Goal: Task Accomplishment & Management: Manage account settings

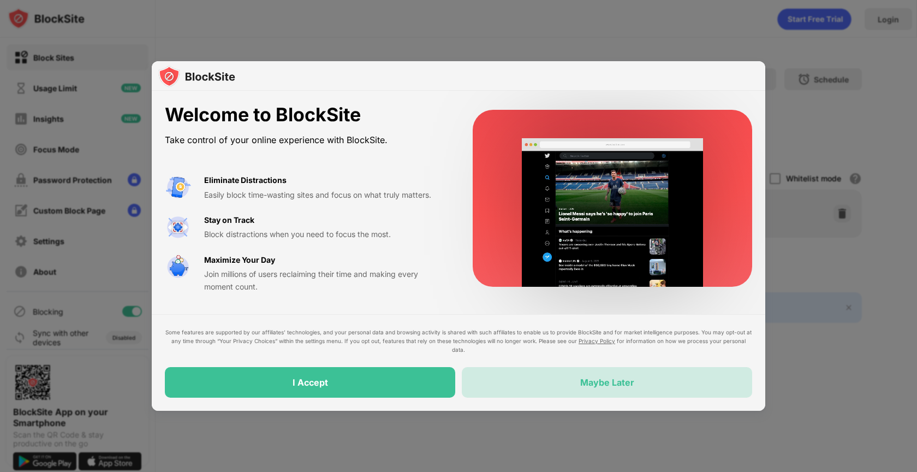
click at [504, 396] on div "Maybe Later" at bounding box center [607, 382] width 290 height 31
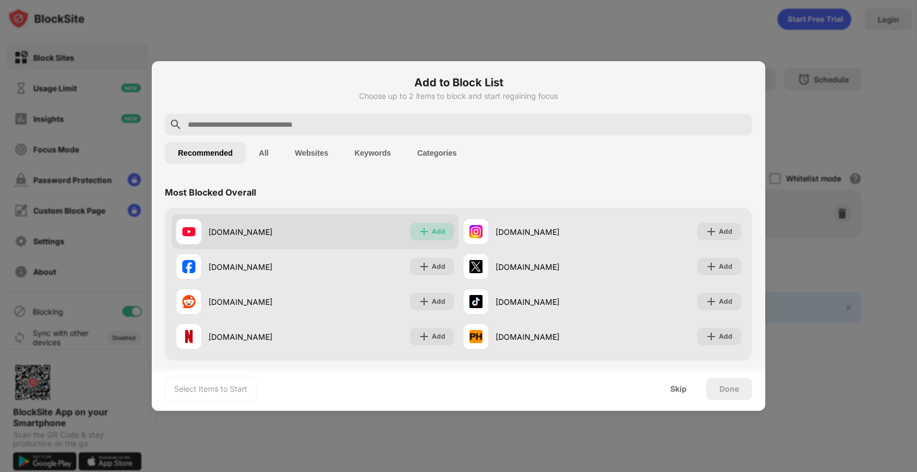
click at [431, 227] on div "Add" at bounding box center [432, 231] width 44 height 17
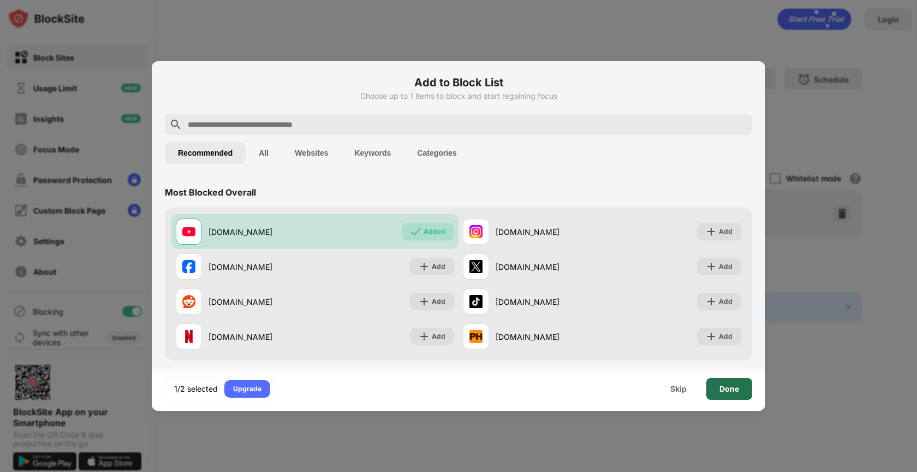
click at [720, 389] on div "Done" at bounding box center [729, 388] width 20 height 9
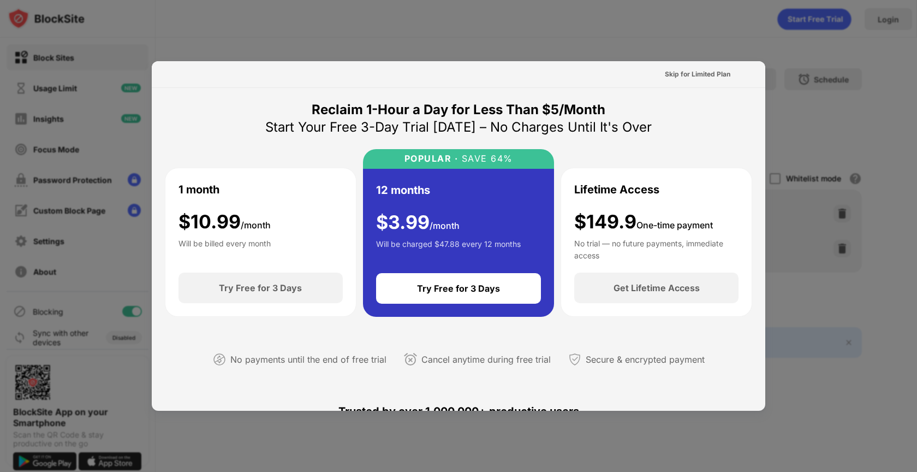
drag, startPoint x: 174, startPoint y: 63, endPoint x: 196, endPoint y: 50, distance: 25.9
click at [184, 471] on div "Skip for Limited Plan Reclaim 1-Hour a Day for Less Than $5/Month Start Your Fr…" at bounding box center [458, 472] width 917 height 0
click at [719, 77] on div "Skip for Limited Plan" at bounding box center [697, 74] width 65 height 11
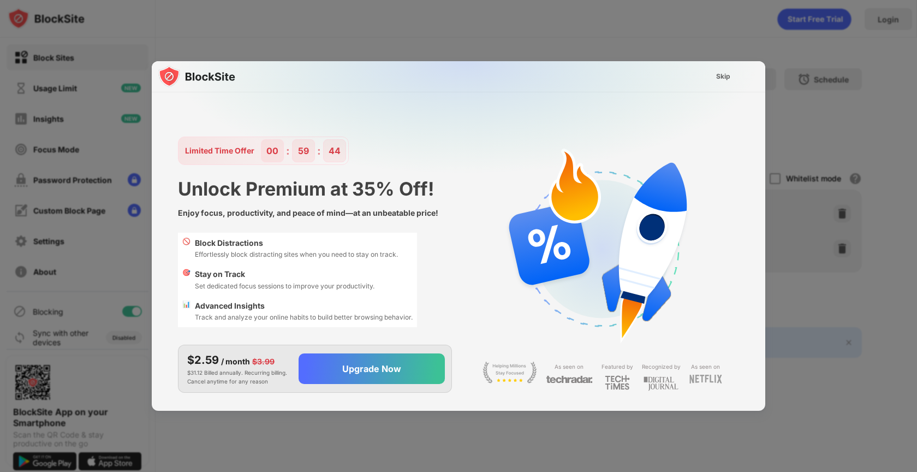
click at [723, 87] on img at bounding box center [464, 169] width 613 height 216
click at [725, 74] on div "Skip" at bounding box center [723, 76] width 14 height 11
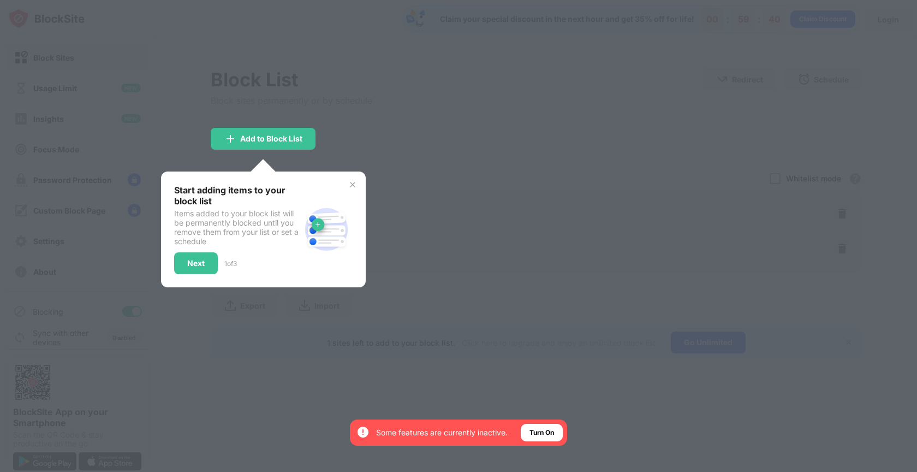
click at [348, 184] on img at bounding box center [352, 184] width 9 height 9
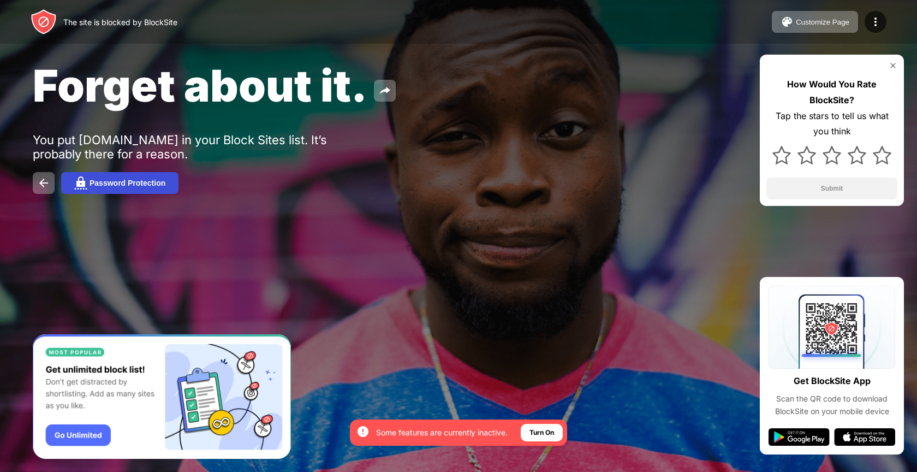
click at [120, 183] on div "Password Protection" at bounding box center [128, 182] width 76 height 9
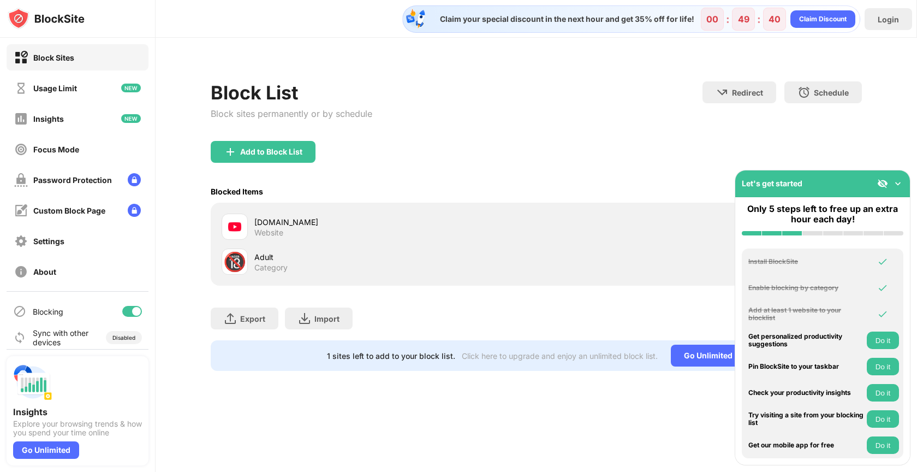
click at [835, 182] on div "Let's get started" at bounding box center [822, 183] width 175 height 27
click at [900, 189] on div "Let's get started" at bounding box center [822, 183] width 175 height 27
click at [898, 187] on img at bounding box center [897, 183] width 11 height 11
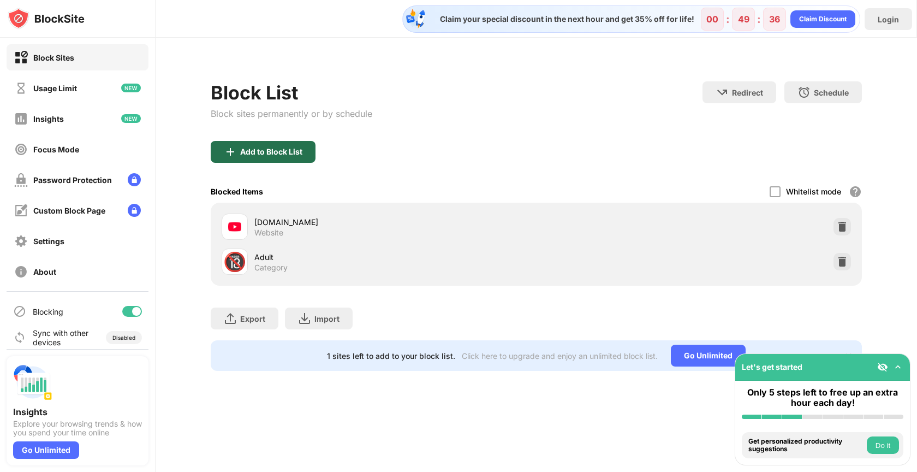
click at [265, 154] on div "Add to Block List" at bounding box center [271, 151] width 62 height 9
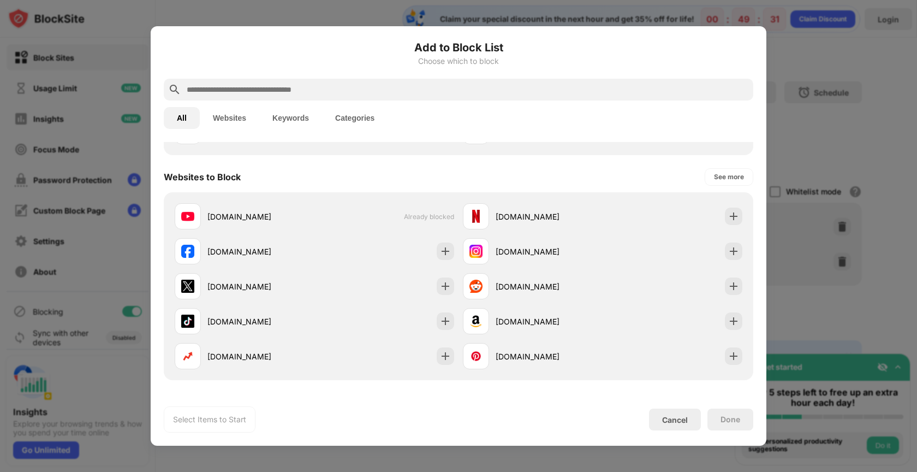
scroll to position [138, 0]
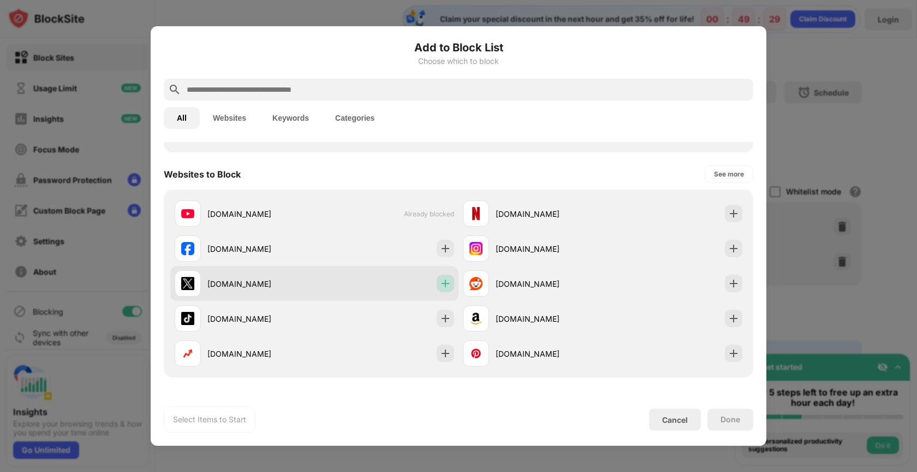
click at [444, 287] on img at bounding box center [445, 283] width 11 height 11
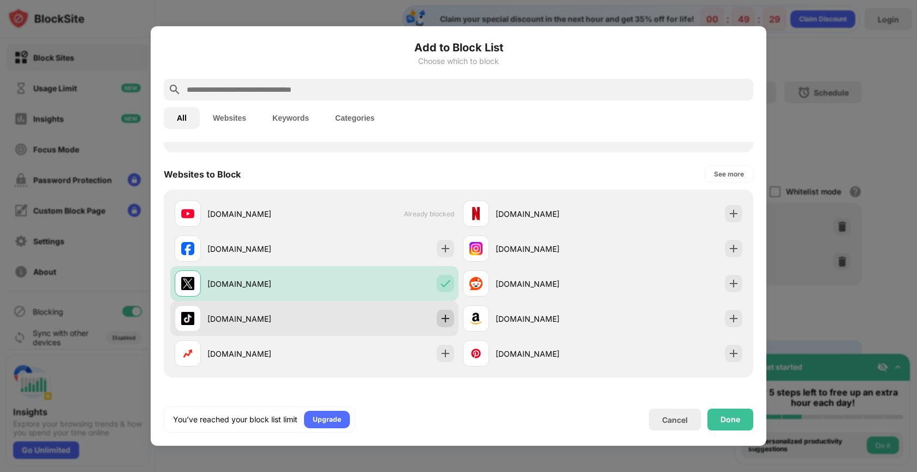
click at [446, 315] on img at bounding box center [445, 318] width 11 height 11
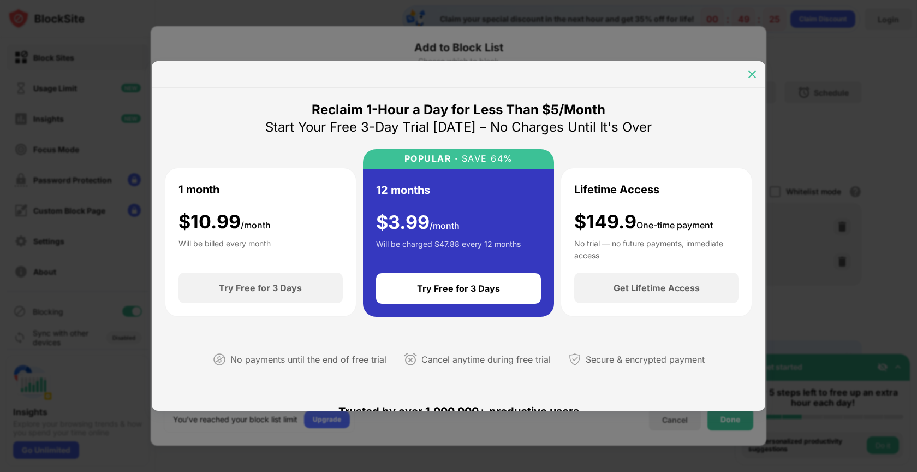
click at [750, 78] on img at bounding box center [752, 74] width 11 height 11
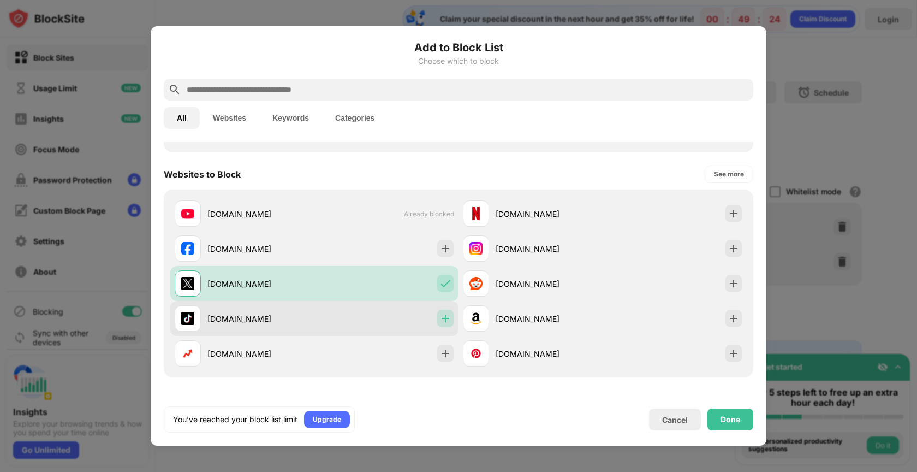
click at [448, 314] on img at bounding box center [445, 318] width 11 height 11
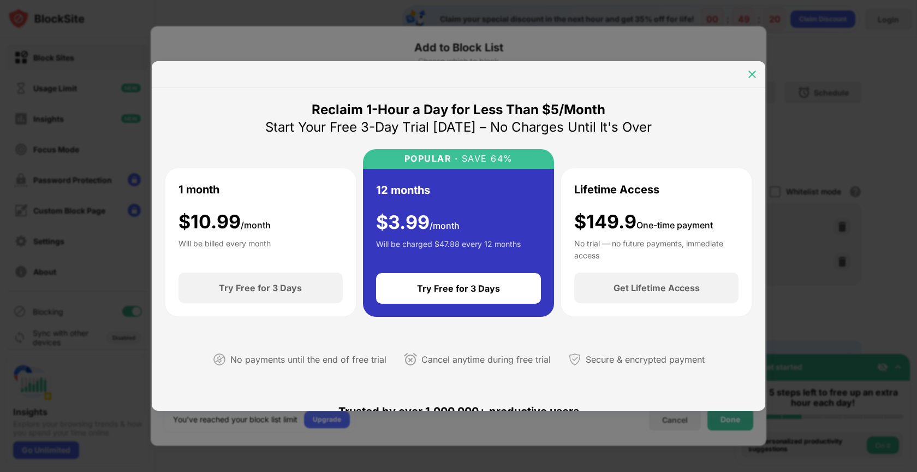
click at [752, 73] on img at bounding box center [752, 74] width 11 height 11
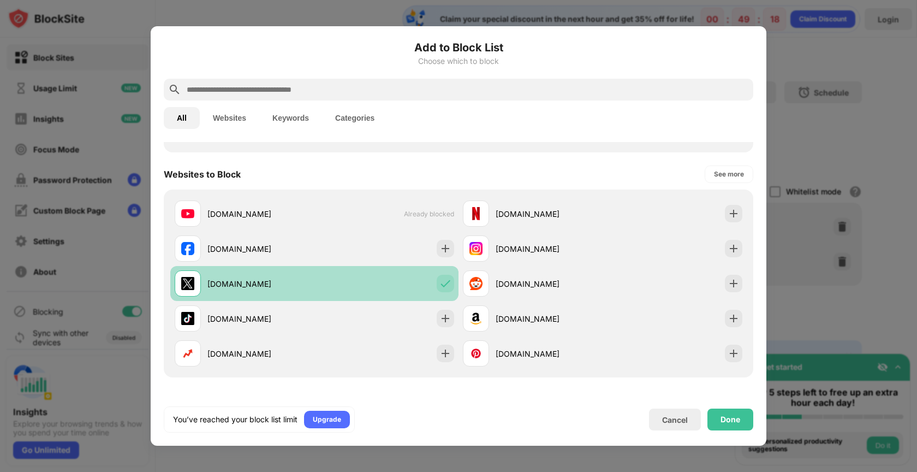
click at [440, 282] on img at bounding box center [445, 283] width 11 height 11
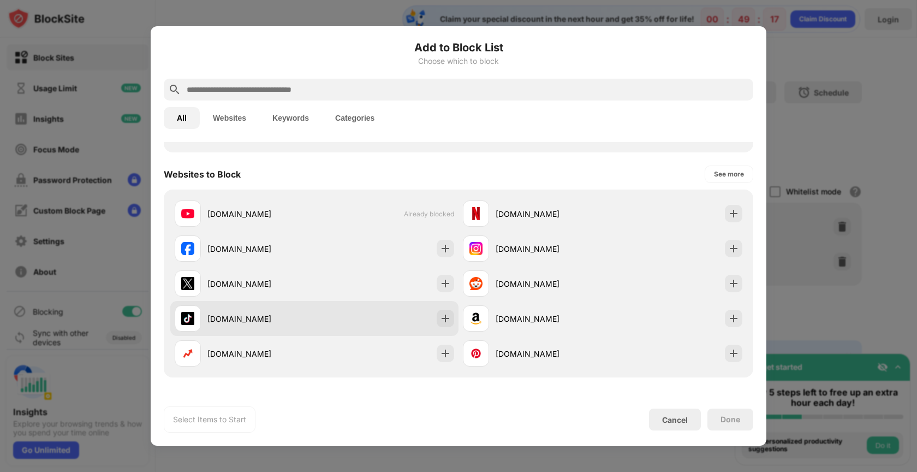
click at [440, 308] on div "tiktok.com" at bounding box center [314, 318] width 288 height 35
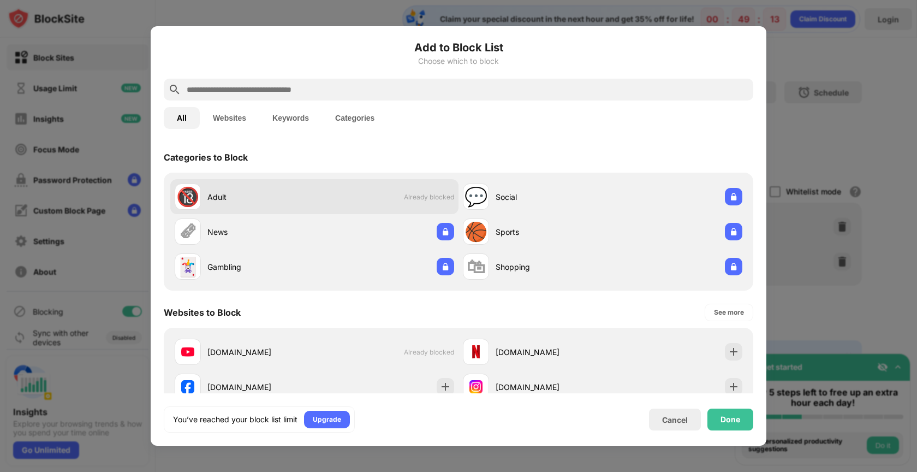
click at [449, 198] on span "Already blocked" at bounding box center [429, 197] width 50 height 8
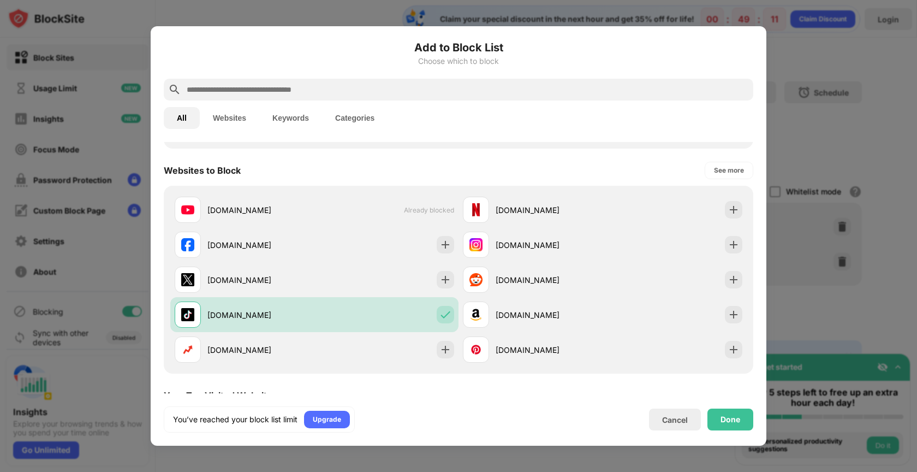
scroll to position [144, 0]
click at [374, 85] on input "text" at bounding box center [467, 89] width 563 height 13
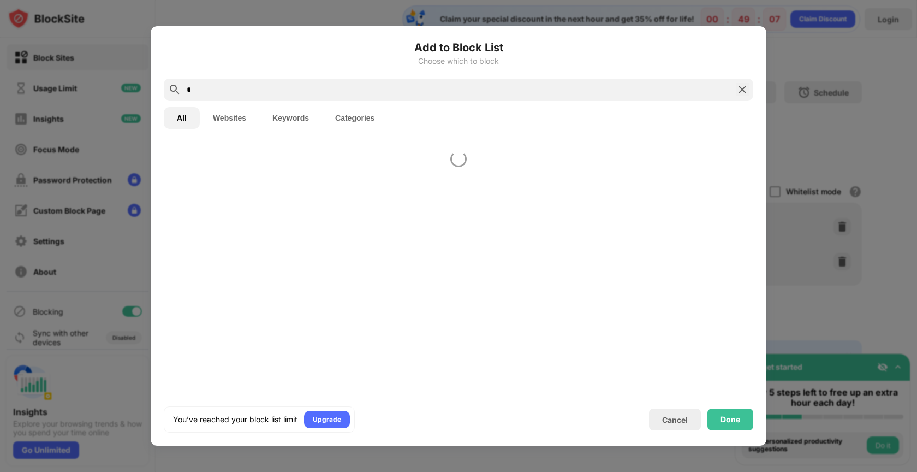
scroll to position [0, 0]
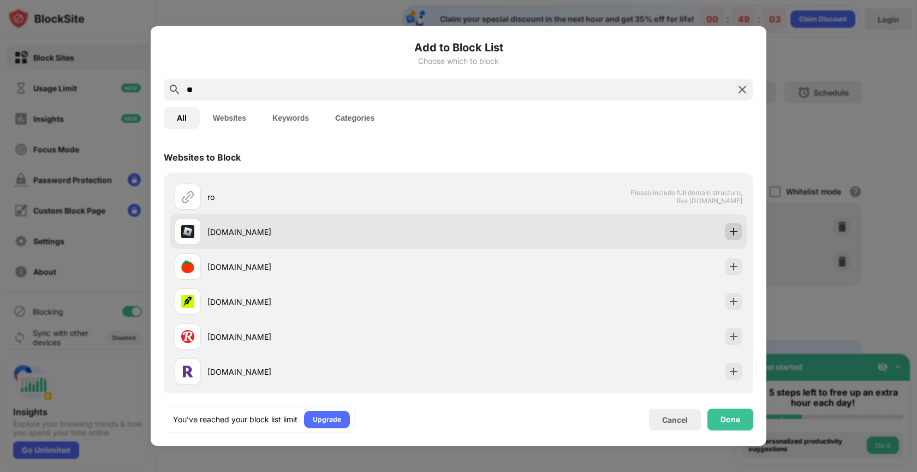
type input "**"
click at [737, 231] on img at bounding box center [733, 231] width 11 height 11
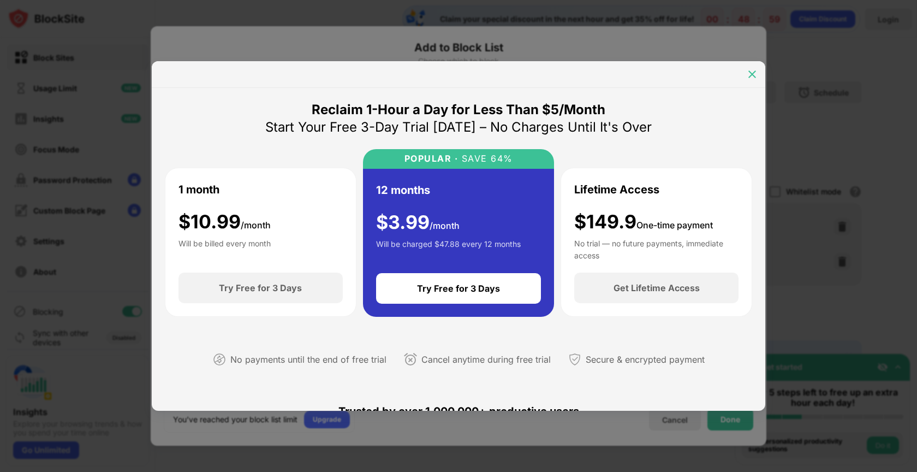
click at [751, 81] on div at bounding box center [751, 73] width 17 height 17
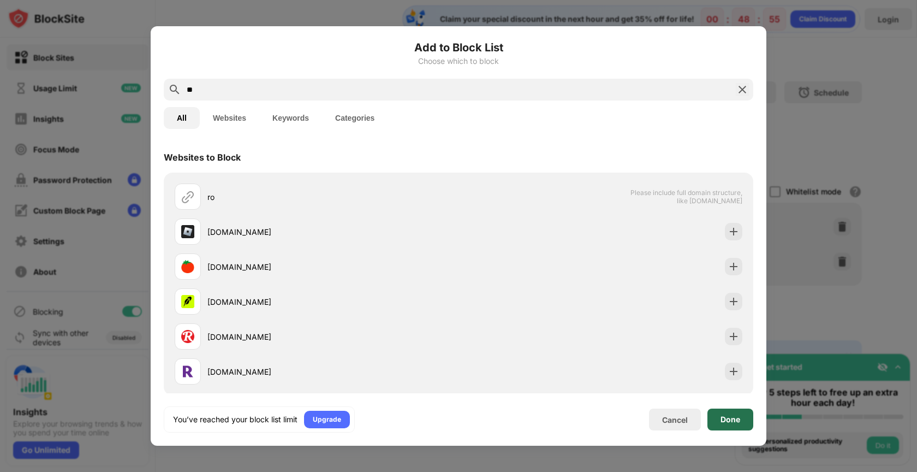
click at [716, 415] on div "Done" at bounding box center [730, 419] width 46 height 22
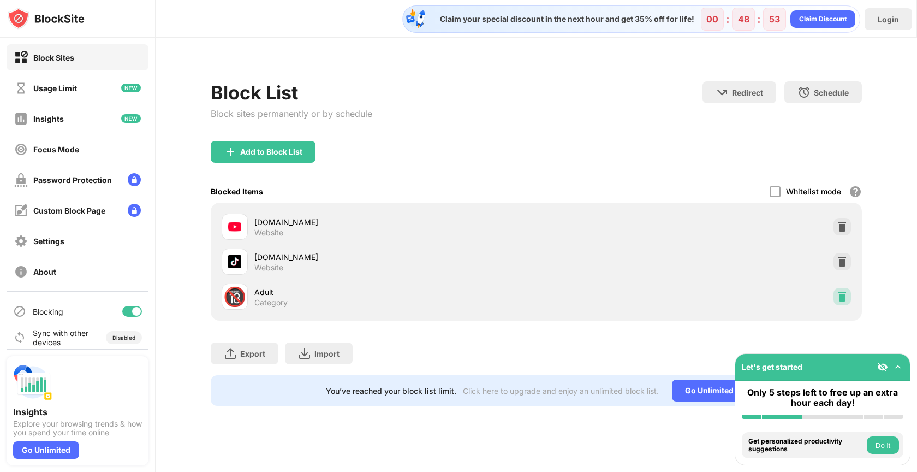
click at [843, 296] on img at bounding box center [842, 296] width 11 height 11
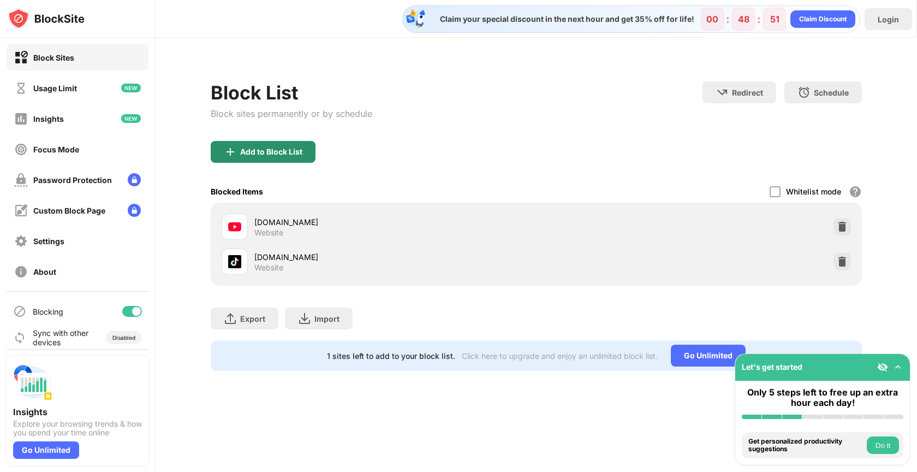
click at [277, 158] on div "Add to Block List" at bounding box center [263, 152] width 105 height 22
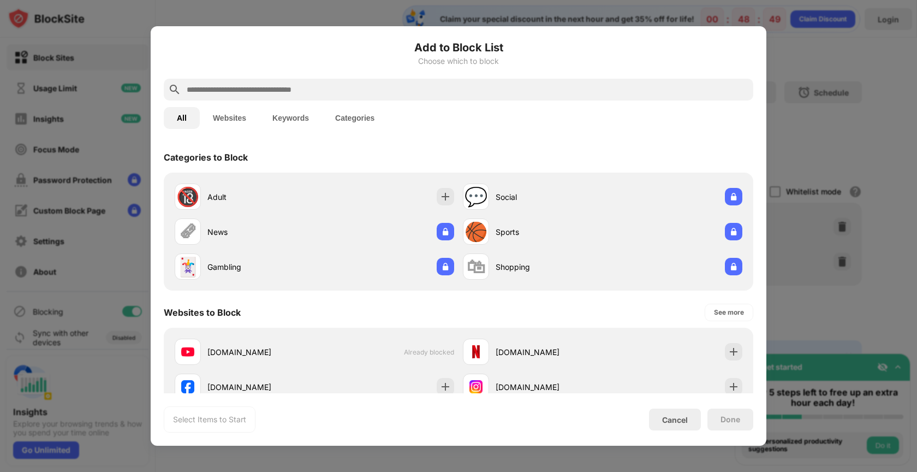
click at [344, 103] on div "All Websites Keywords Categories" at bounding box center [458, 117] width 589 height 35
click at [348, 91] on input "text" at bounding box center [467, 89] width 563 height 13
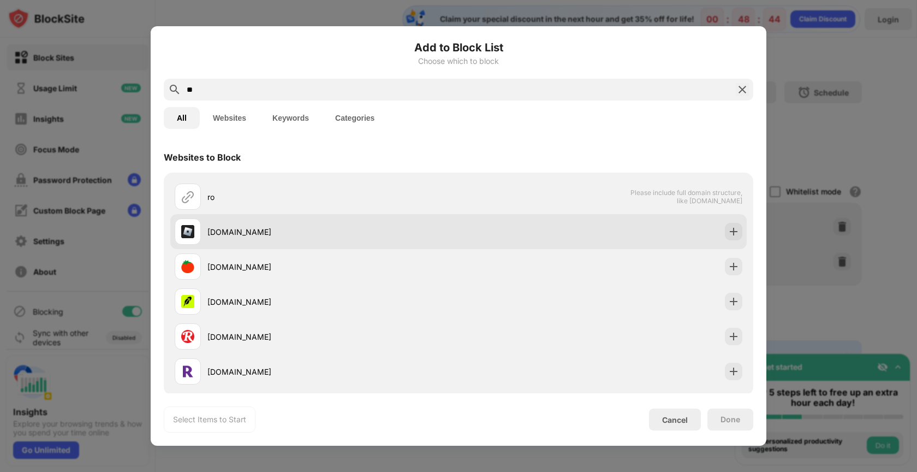
type input "**"
click at [726, 235] on div at bounding box center [733, 231] width 17 height 17
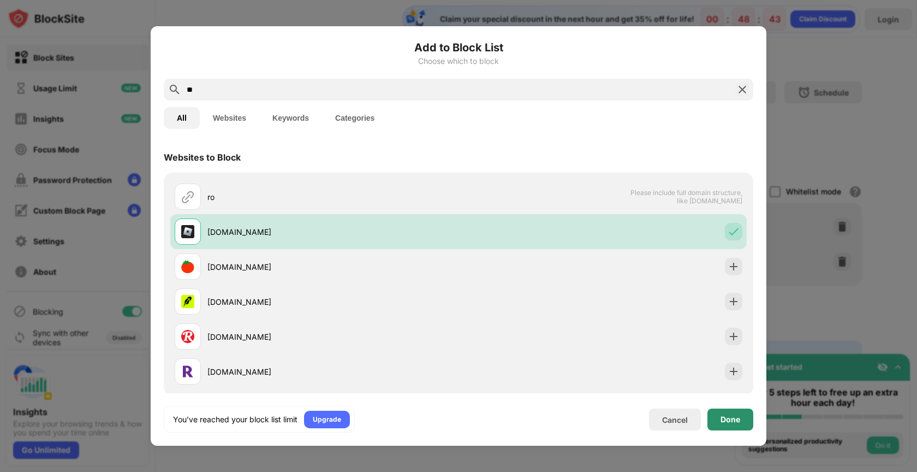
click at [731, 425] on div "Done" at bounding box center [730, 419] width 46 height 22
